Goal: Task Accomplishment & Management: Manage account settings

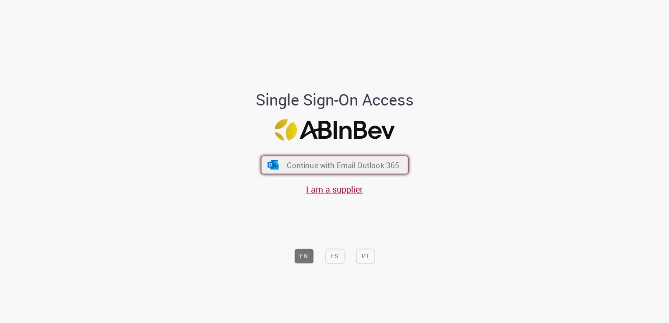
click at [294, 161] on span "Continue with Email Outlook 365" at bounding box center [343, 165] width 113 height 10
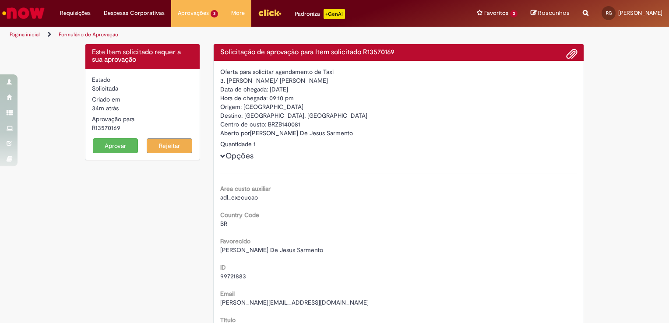
click at [107, 150] on button "Aprovar" at bounding box center [116, 145] width 46 height 15
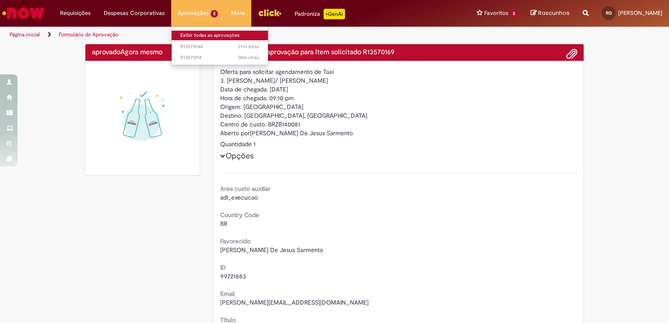
click at [198, 32] on link "Exibir todas as aprovações" at bounding box center [220, 36] width 96 height 10
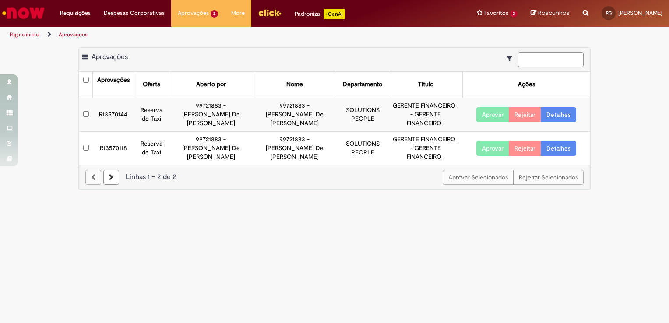
click at [487, 107] on button "Aprovar" at bounding box center [493, 114] width 33 height 15
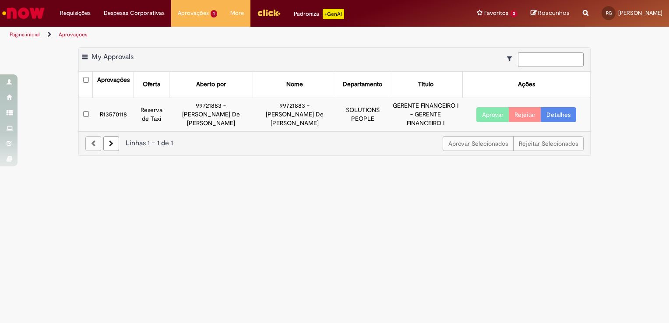
click at [494, 116] on button "Aprovar" at bounding box center [493, 114] width 33 height 15
